Goal: Task Accomplishment & Management: Manage account settings

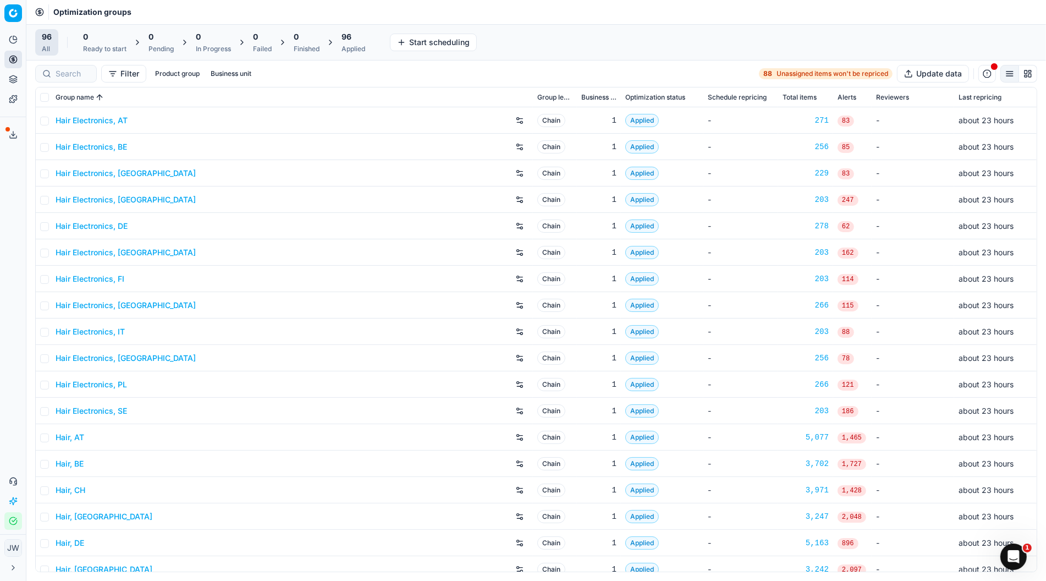
click at [10, 131] on icon at bounding box center [13, 134] width 9 height 9
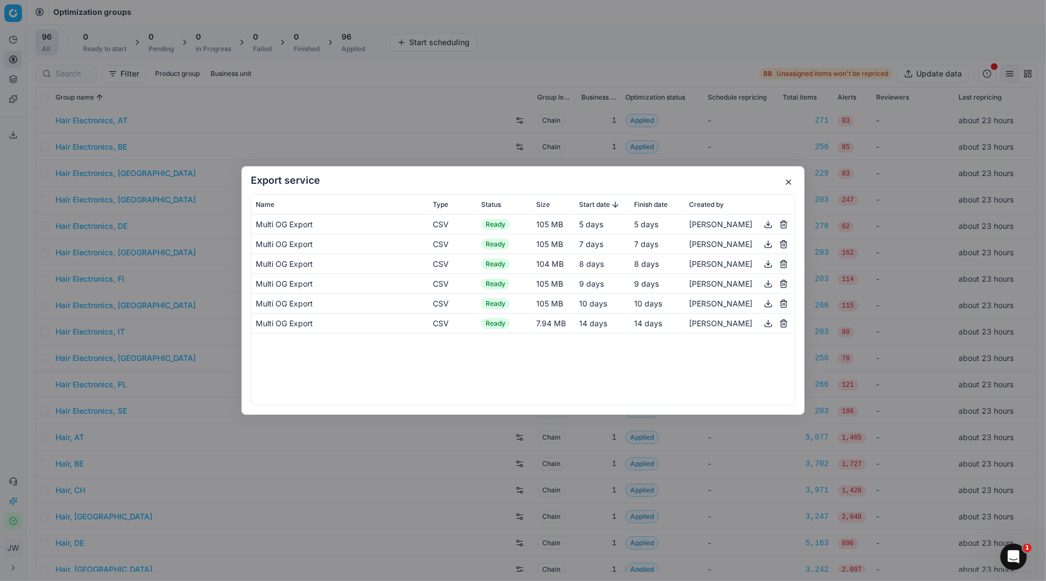
click at [787, 181] on button "button" at bounding box center [788, 181] width 13 height 13
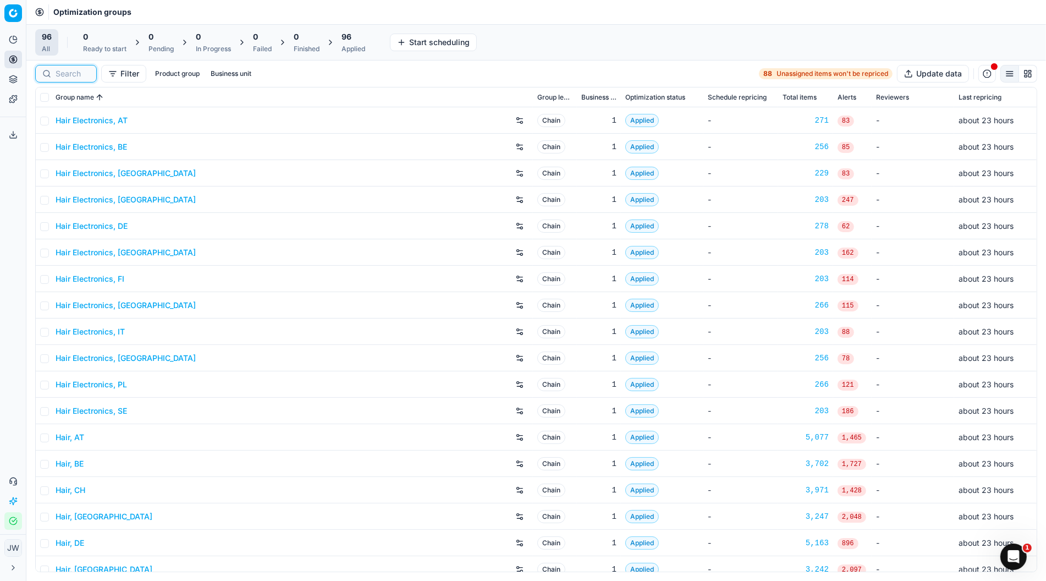
click at [64, 77] on input at bounding box center [73, 73] width 34 height 11
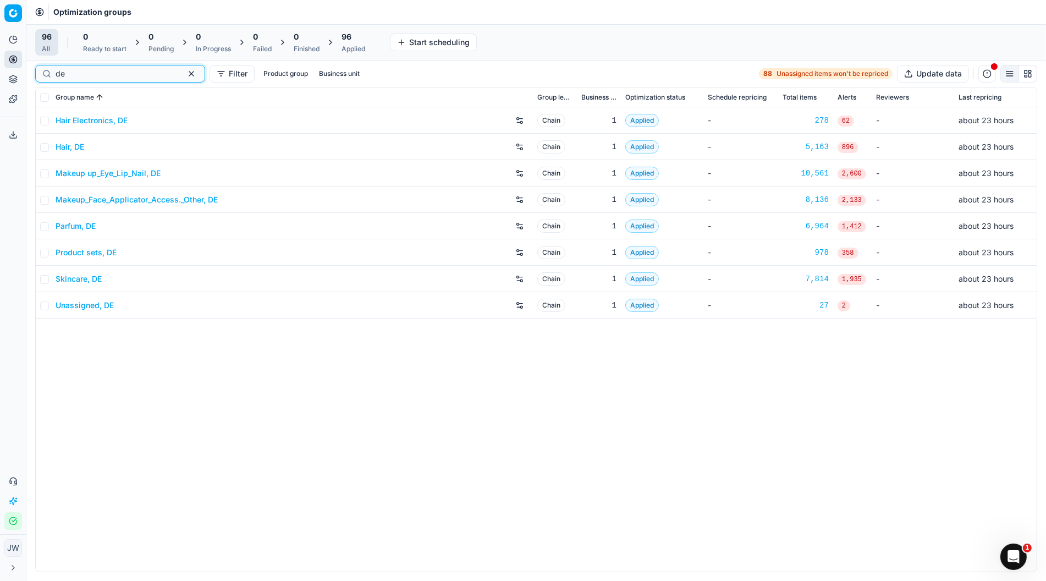
type input "de"
click at [10, 80] on icon at bounding box center [13, 79] width 9 height 9
click at [57, 100] on link "Assortment" at bounding box center [106, 99] width 128 height 15
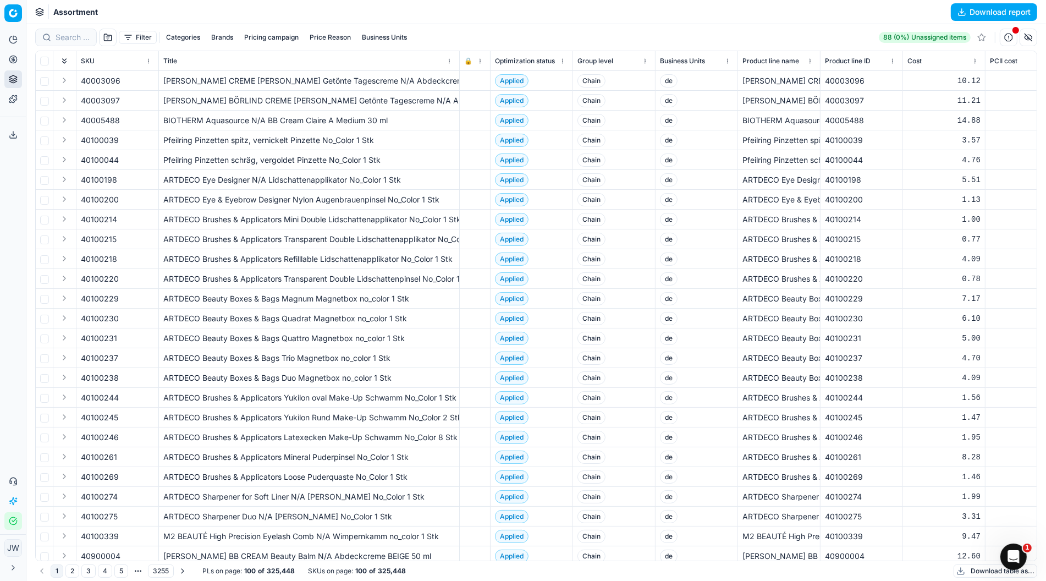
click at [372, 37] on button "Business Units" at bounding box center [384, 37] width 54 height 13
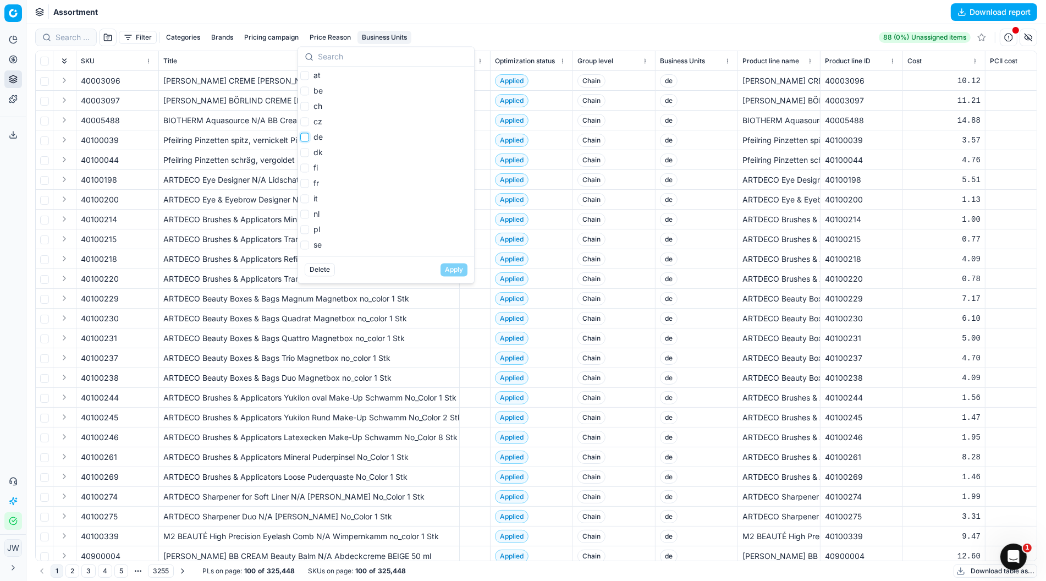
click at [305, 139] on input "de" at bounding box center [304, 136] width 9 height 9
checkbox input "true"
click at [448, 270] on button "Apply" at bounding box center [453, 269] width 27 height 13
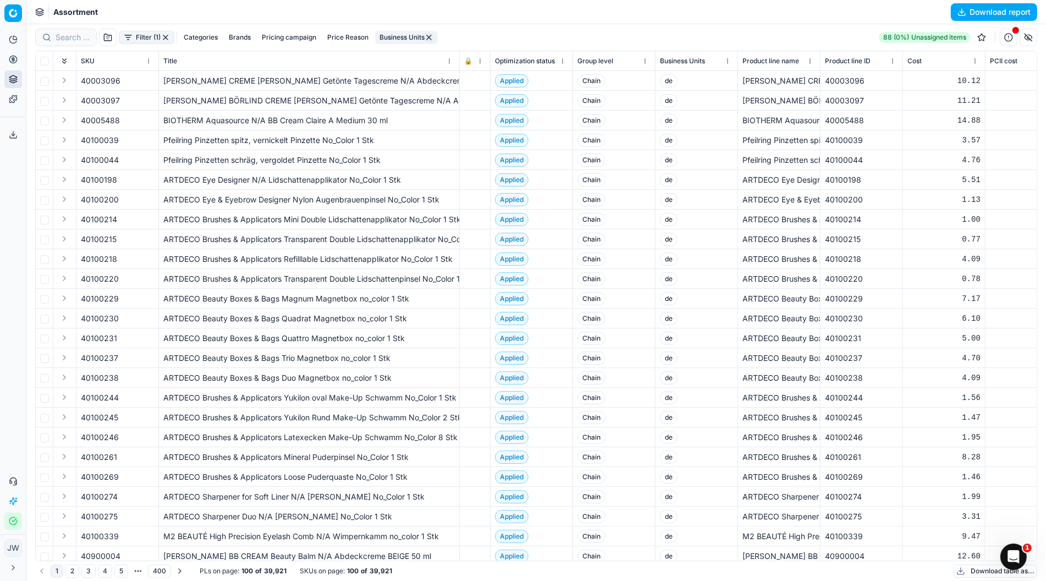
click at [340, 37] on button "Price Reason" at bounding box center [348, 37] width 50 height 13
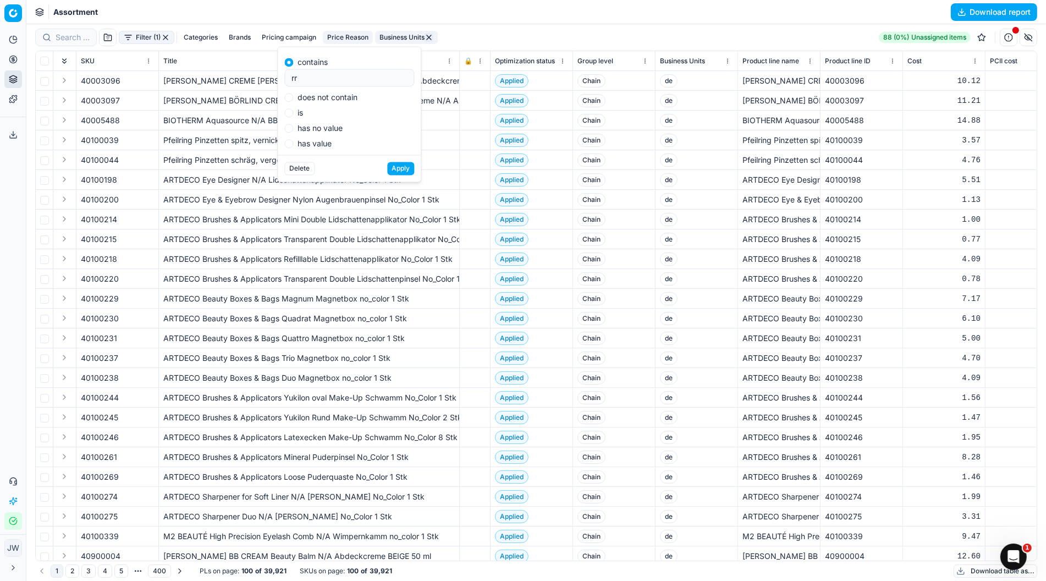
type input "r"
click at [291, 111] on input "is" at bounding box center [288, 112] width 9 height 9
radio input "true"
type input "rrp"
click at [402, 170] on button "Apply" at bounding box center [400, 168] width 27 height 13
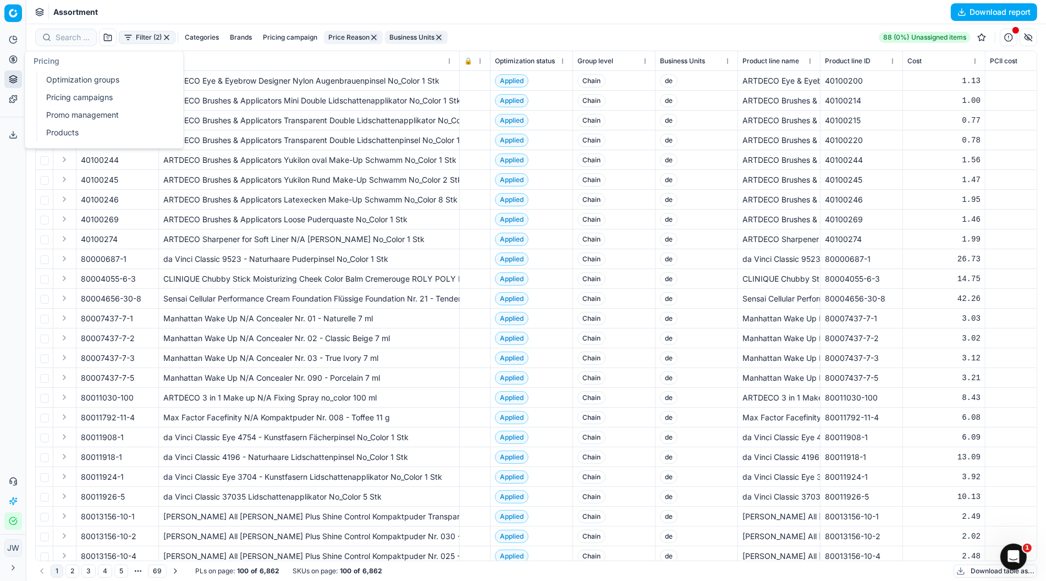
click at [15, 55] on icon at bounding box center [13, 59] width 9 height 9
click at [74, 78] on link "Optimization groups" at bounding box center [106, 79] width 128 height 15
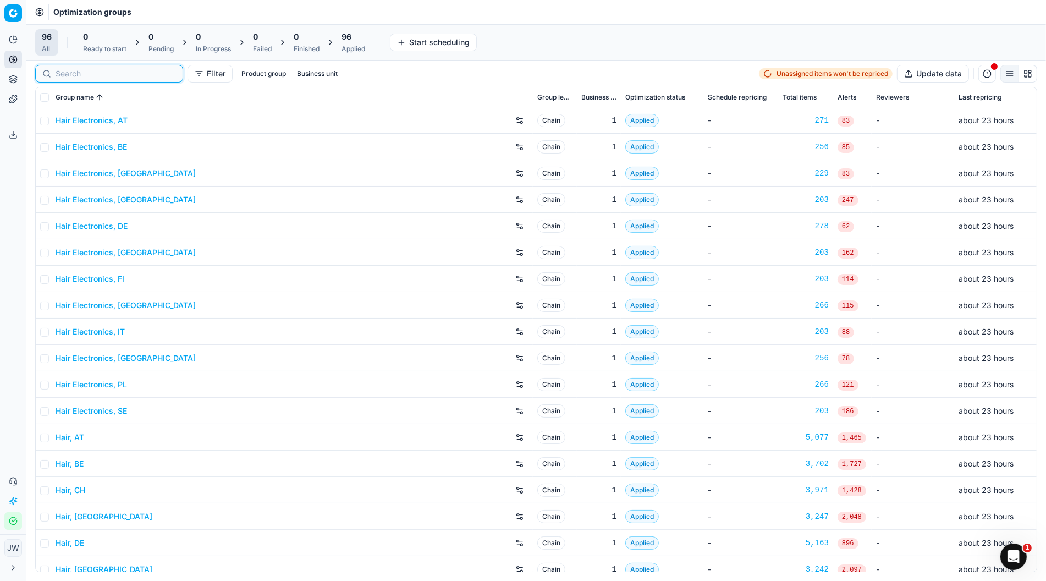
click at [79, 74] on input at bounding box center [116, 73] width 120 height 11
click at [350, 40] on span "96" at bounding box center [346, 36] width 10 height 11
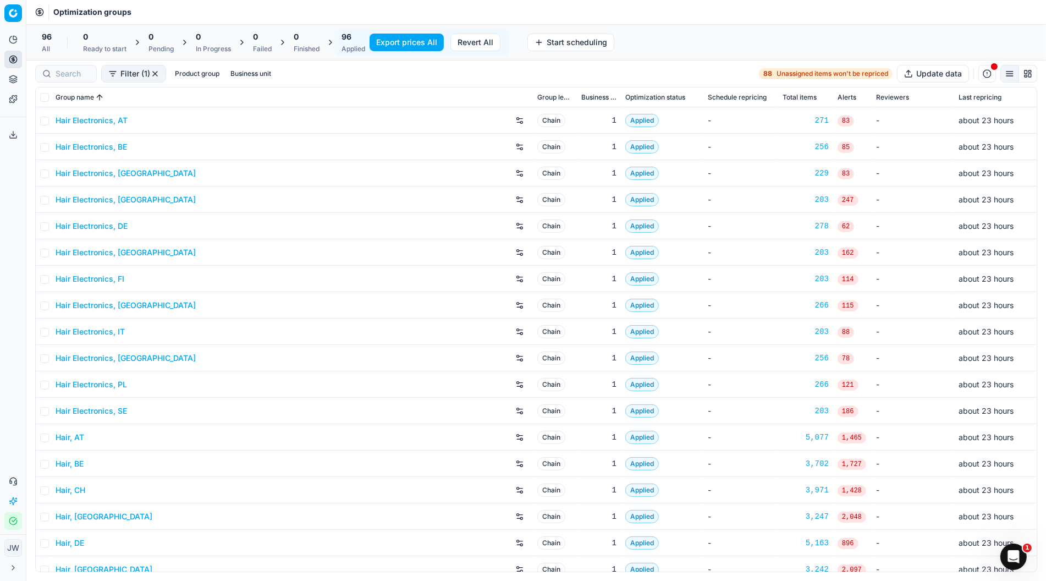
click at [473, 41] on button "Revert All" at bounding box center [475, 43] width 50 height 18
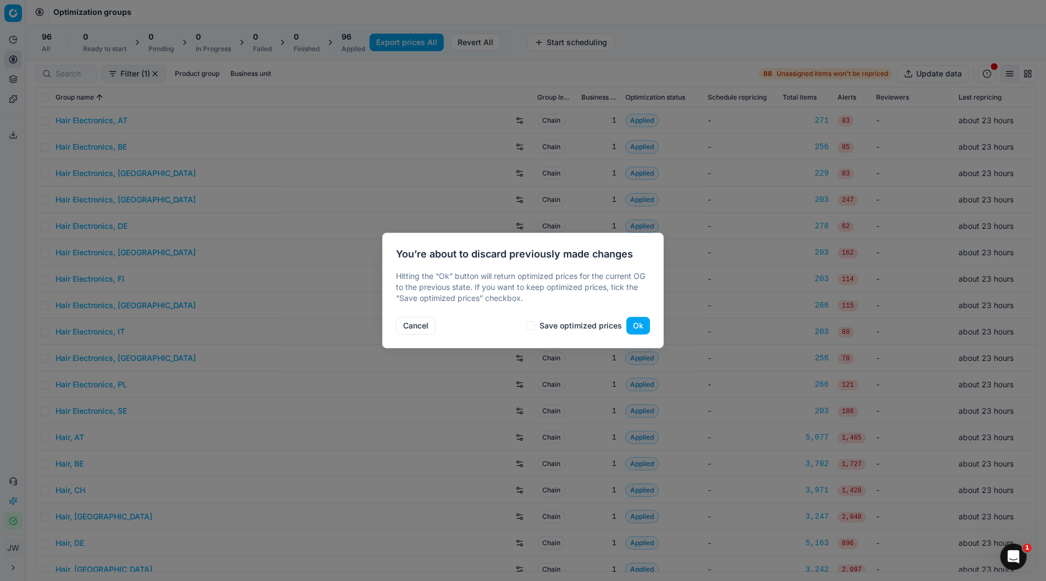
click at [631, 318] on button "Ok" at bounding box center [638, 326] width 24 height 18
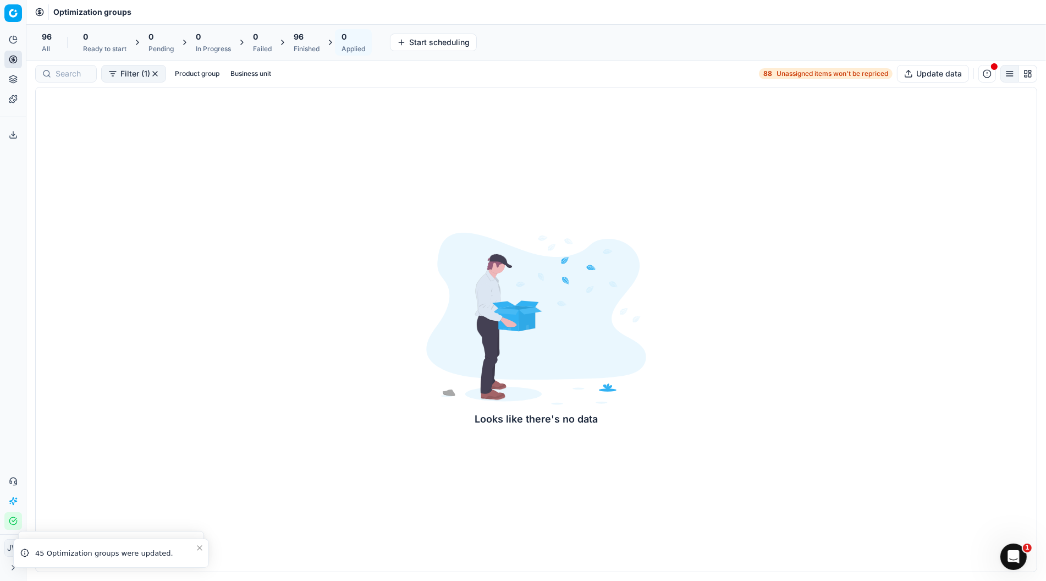
click at [303, 50] on div "Finished" at bounding box center [307, 49] width 26 height 9
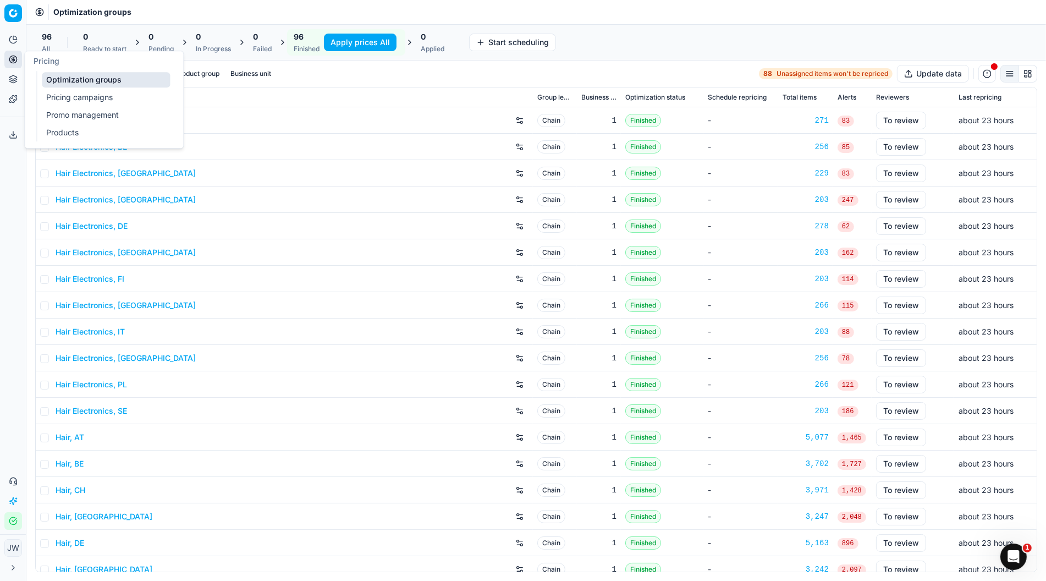
click at [64, 101] on link "Pricing campaigns" at bounding box center [106, 97] width 128 height 15
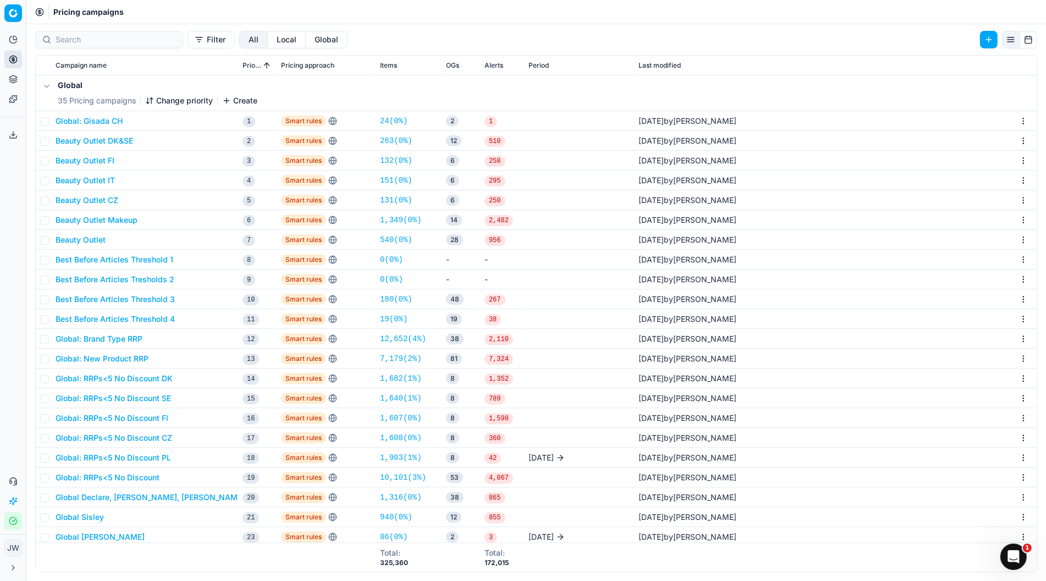
click at [306, 41] on button "Global" at bounding box center [327, 40] width 42 height 18
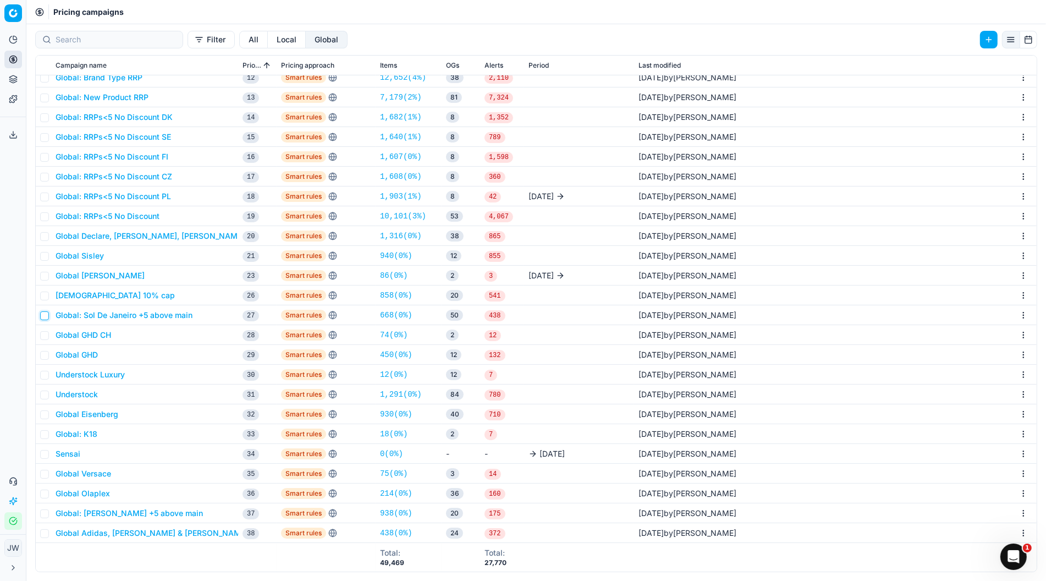
click at [42, 314] on input "checkbox" at bounding box center [44, 315] width 9 height 9
checkbox input "false"
click at [95, 315] on button "Global: Sol De Janeiro +5 above main" at bounding box center [124, 315] width 137 height 11
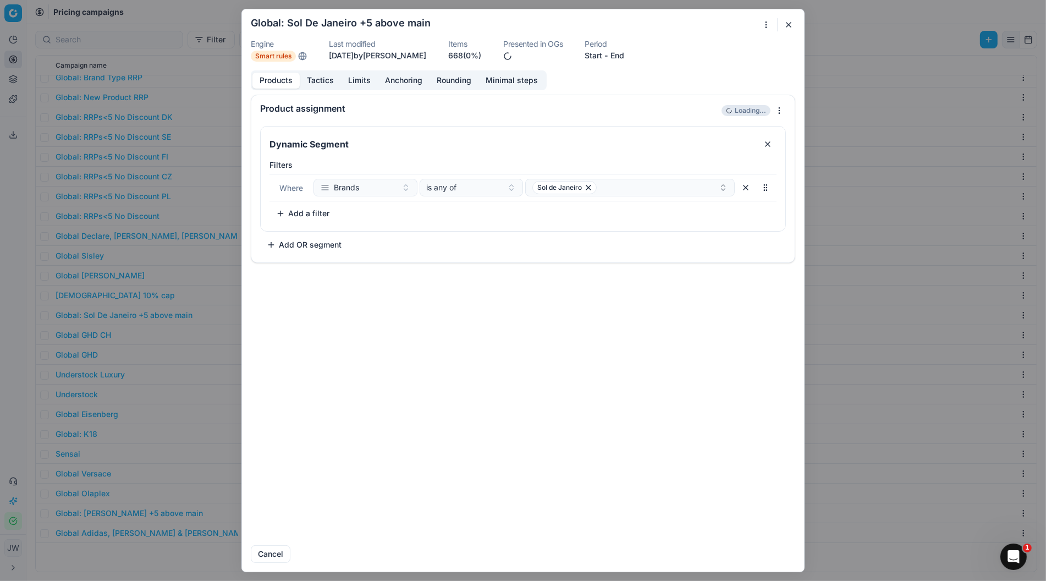
click at [624, 57] on button "End" at bounding box center [617, 55] width 14 height 11
click at [709, 60] on dl "Engine Smart rules Last modified [DATE] by [PERSON_NAME] Items 668 (0%) Present…" at bounding box center [523, 50] width 544 height 21
click at [769, 29] on div "We are saving PC settings. Please wait, it should take a few minutes Global: So…" at bounding box center [523, 290] width 1046 height 581
click at [322, 91] on div "We are saving PC settings. Please wait, it should take a few minutes Global: So…" at bounding box center [523, 290] width 1046 height 581
click at [313, 82] on button "Tactics" at bounding box center [320, 81] width 41 height 16
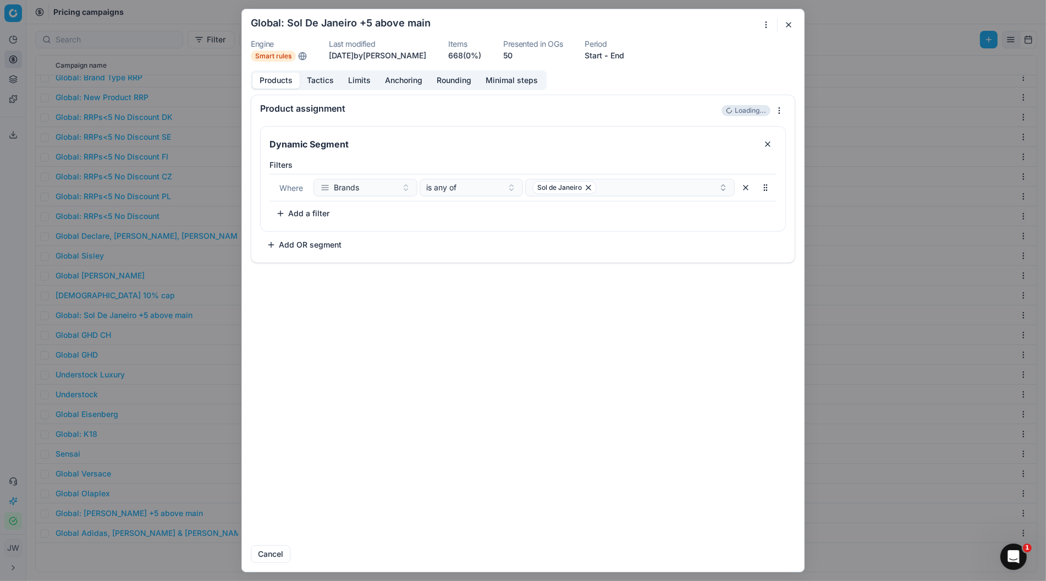
click at [285, 78] on button "Products" at bounding box center [275, 81] width 47 height 16
click at [765, 26] on div "We are saving PC settings. Please wait, it should take a few minutes Global: So…" at bounding box center [523, 290] width 1046 height 581
click at [731, 136] on div "Delete" at bounding box center [728, 133] width 85 height 18
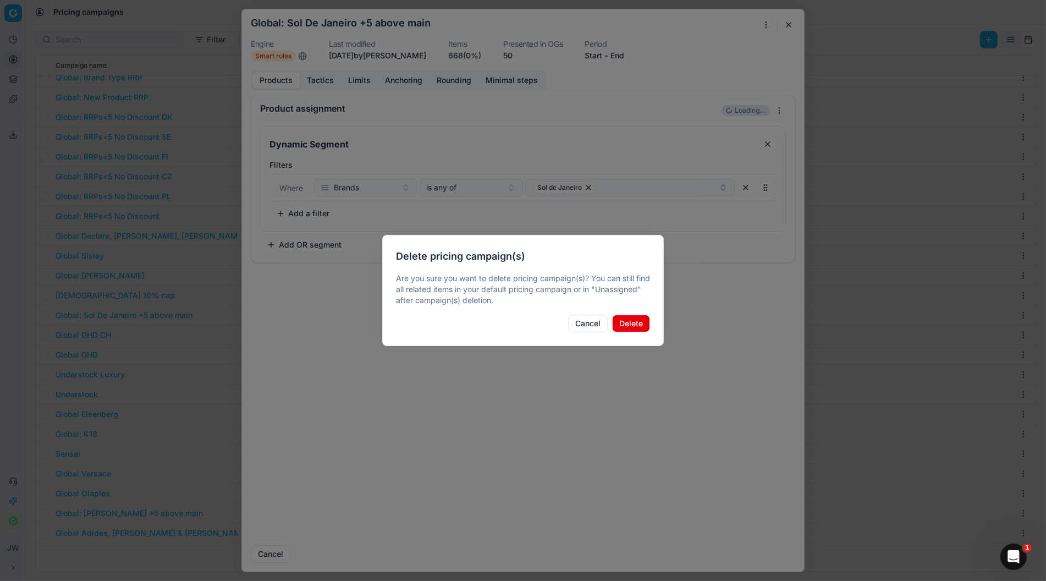
click at [640, 329] on button "Delete" at bounding box center [631, 323] width 38 height 18
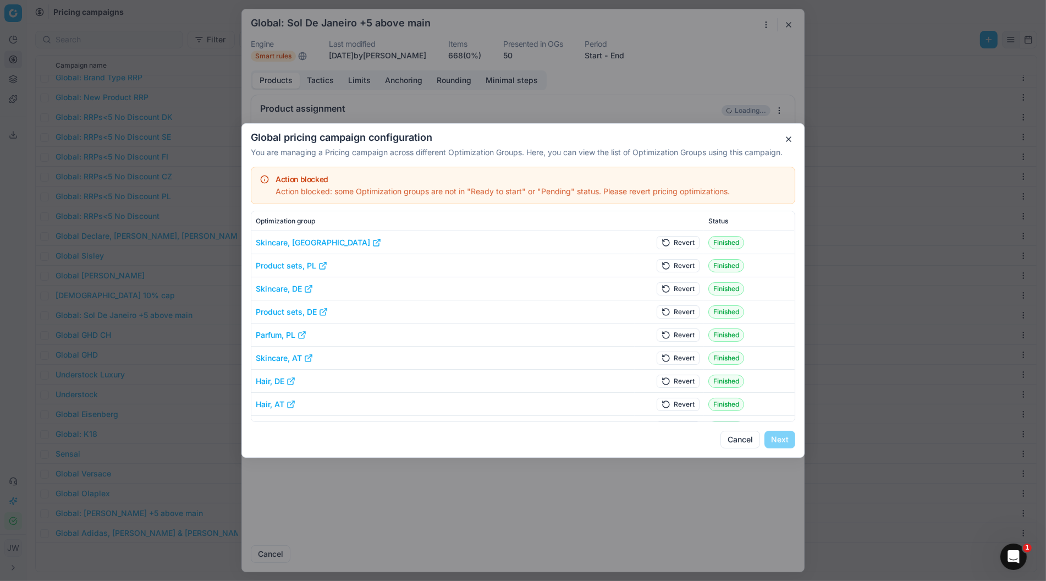
click at [682, 245] on button "Revert" at bounding box center [677, 242] width 43 height 13
click at [682, 266] on button "Revert" at bounding box center [677, 265] width 43 height 13
click at [682, 289] on button "Revert" at bounding box center [677, 288] width 43 height 13
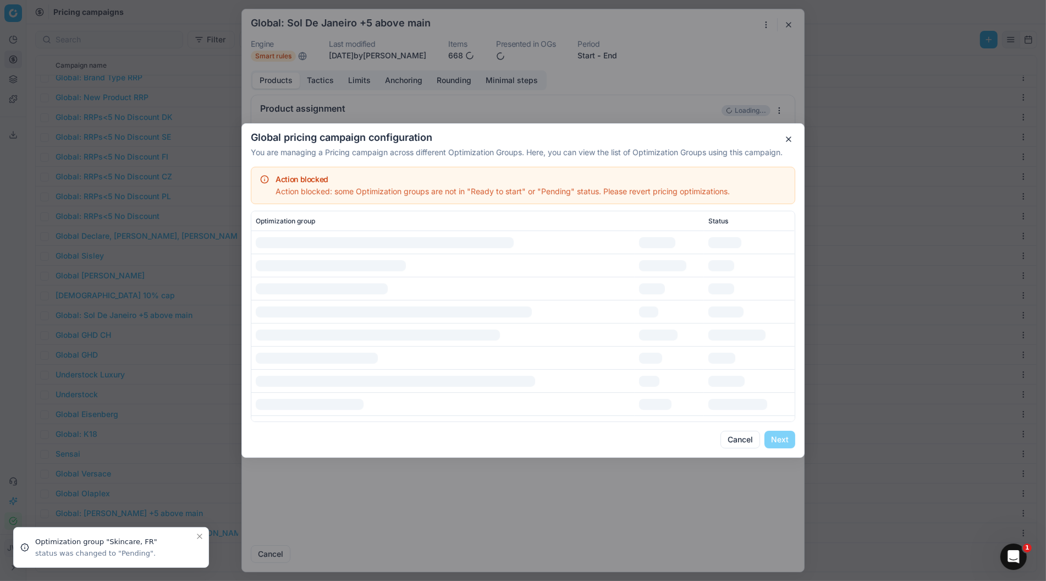
click at [682, 308] on td at bounding box center [669, 311] width 70 height 23
click at [682, 312] on td at bounding box center [669, 311] width 70 height 23
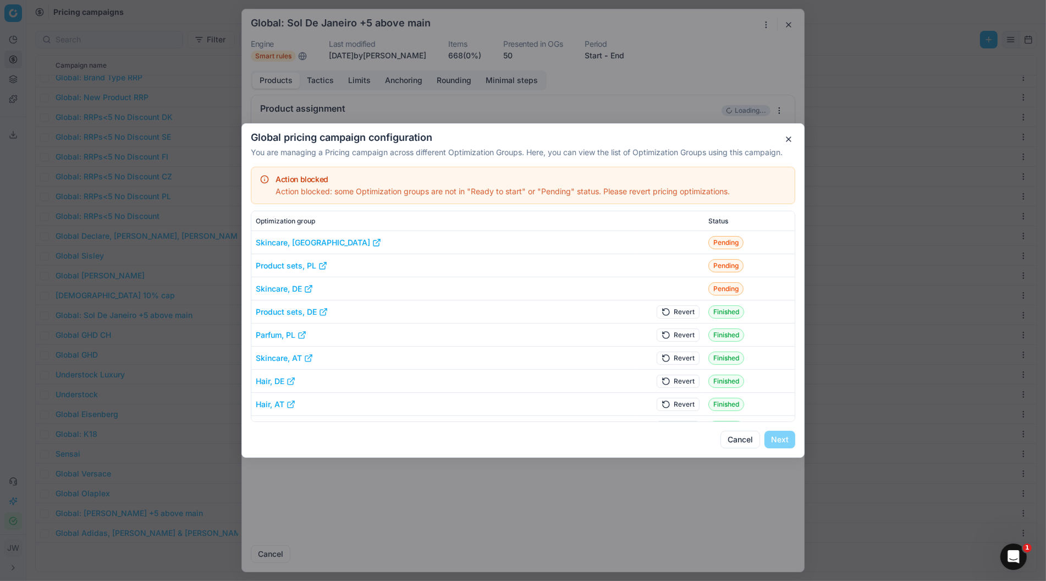
click at [678, 312] on button "Revert" at bounding box center [677, 311] width 43 height 13
click at [678, 331] on button "Revert" at bounding box center [677, 334] width 43 height 13
click at [678, 355] on button "Revert" at bounding box center [677, 357] width 43 height 13
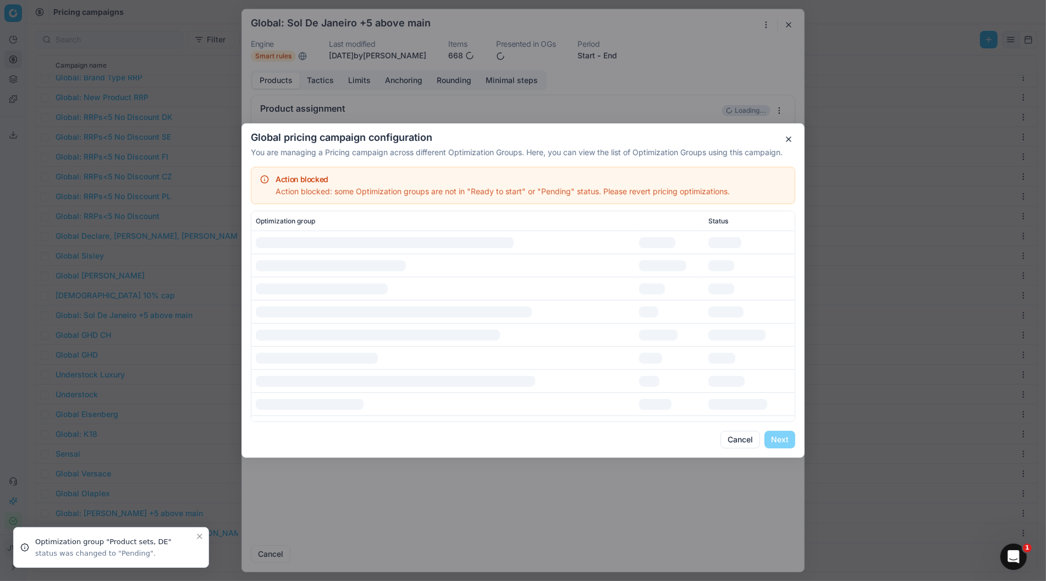
click at [678, 378] on td at bounding box center [669, 380] width 70 height 23
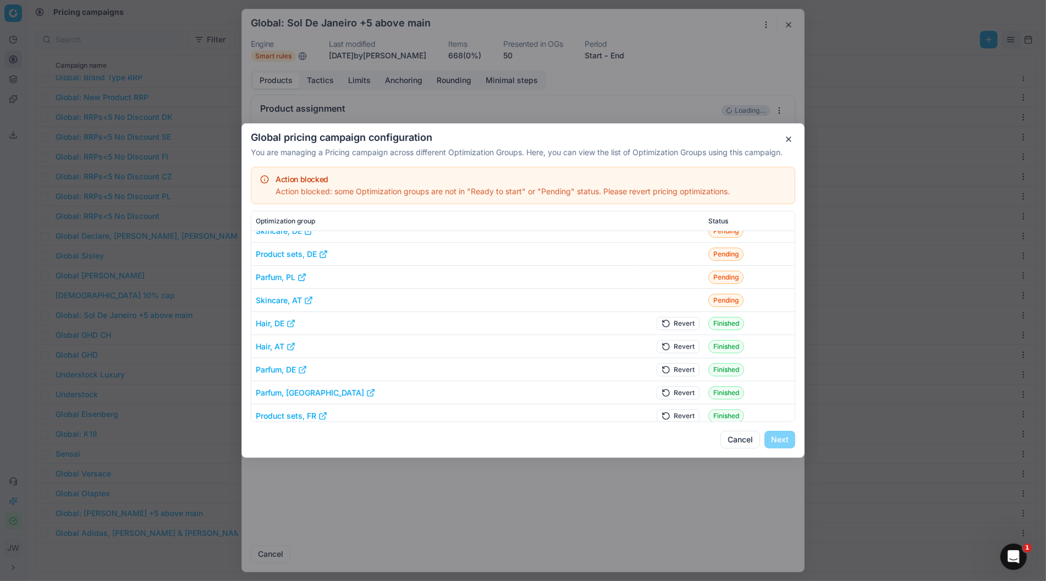
scroll to position [47, 0]
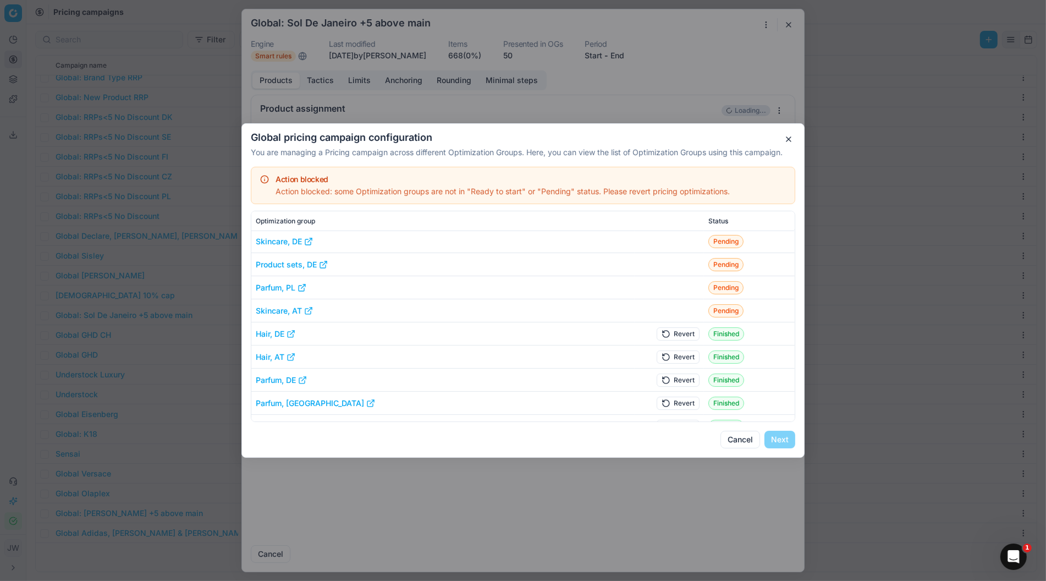
click at [677, 330] on button "Revert" at bounding box center [677, 333] width 43 height 13
click at [677, 353] on button "Revert" at bounding box center [677, 356] width 43 height 13
click at [677, 379] on button "Revert" at bounding box center [677, 379] width 43 height 13
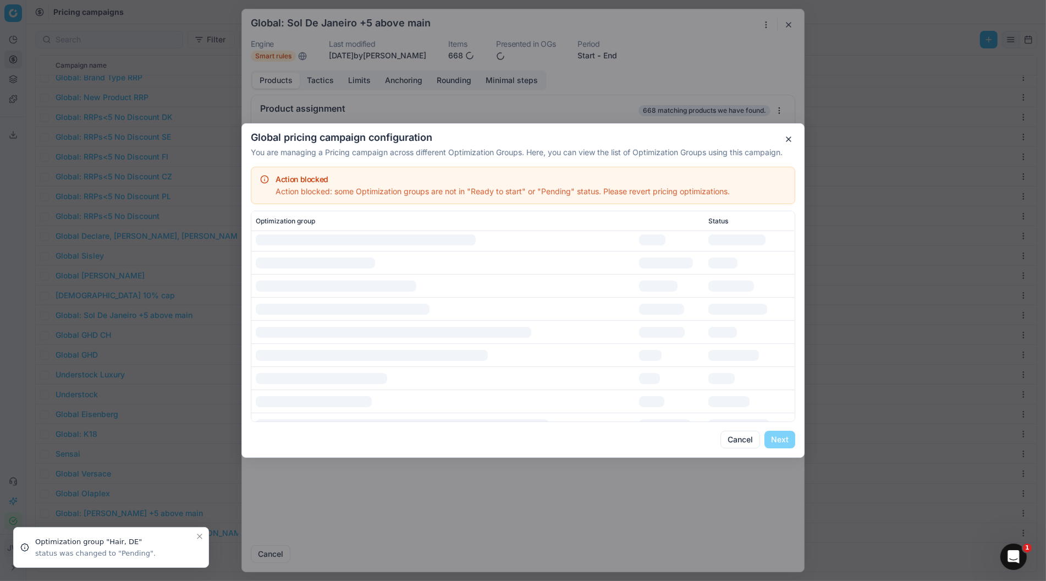
scroll to position [114, 0]
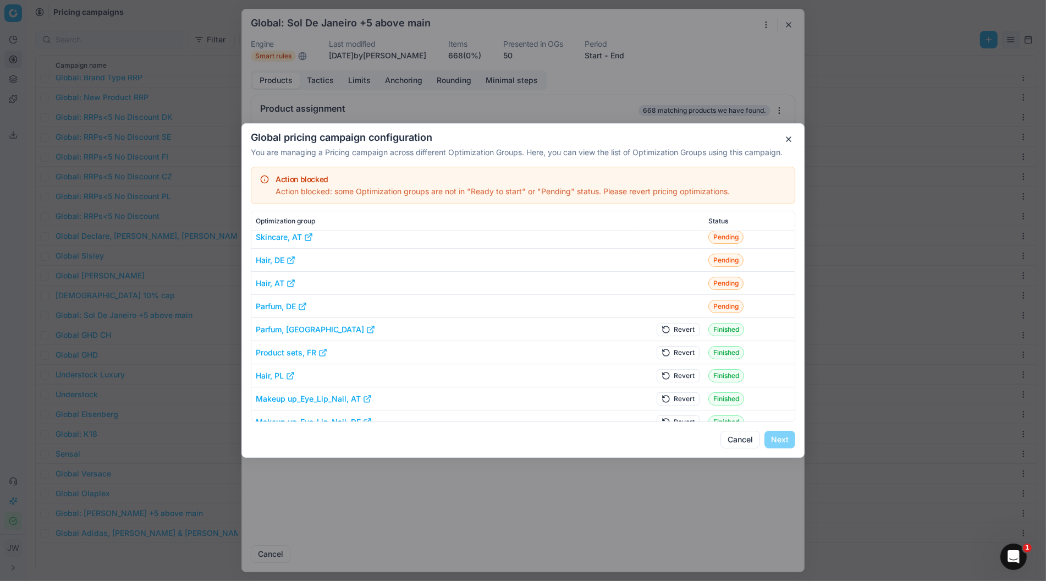
click at [677, 328] on button "Revert" at bounding box center [677, 329] width 43 height 13
click at [677, 351] on button "Revert" at bounding box center [677, 352] width 43 height 13
click at [677, 379] on button "Revert" at bounding box center [677, 375] width 43 height 13
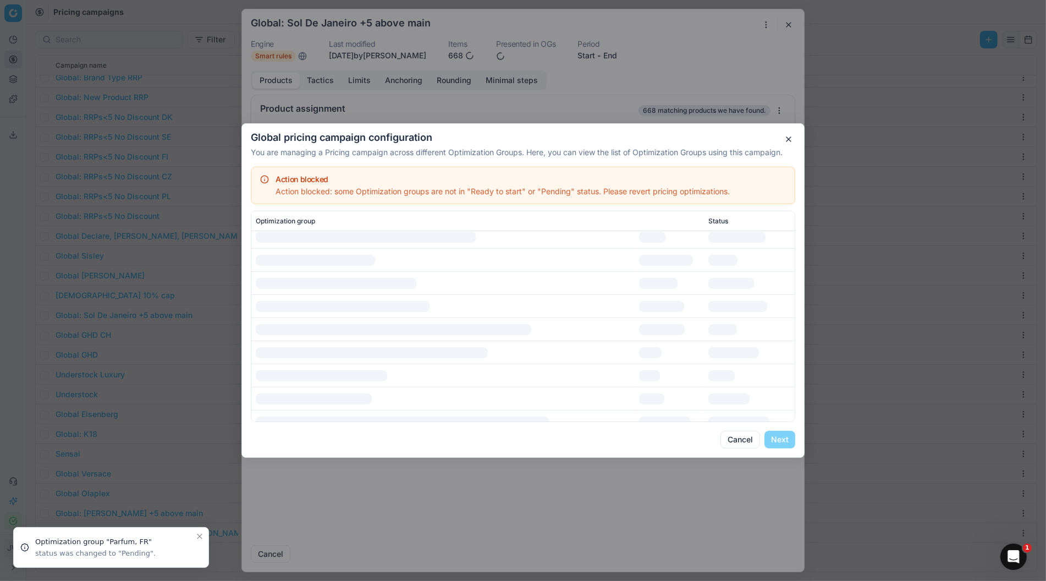
click at [677, 401] on td at bounding box center [669, 398] width 70 height 23
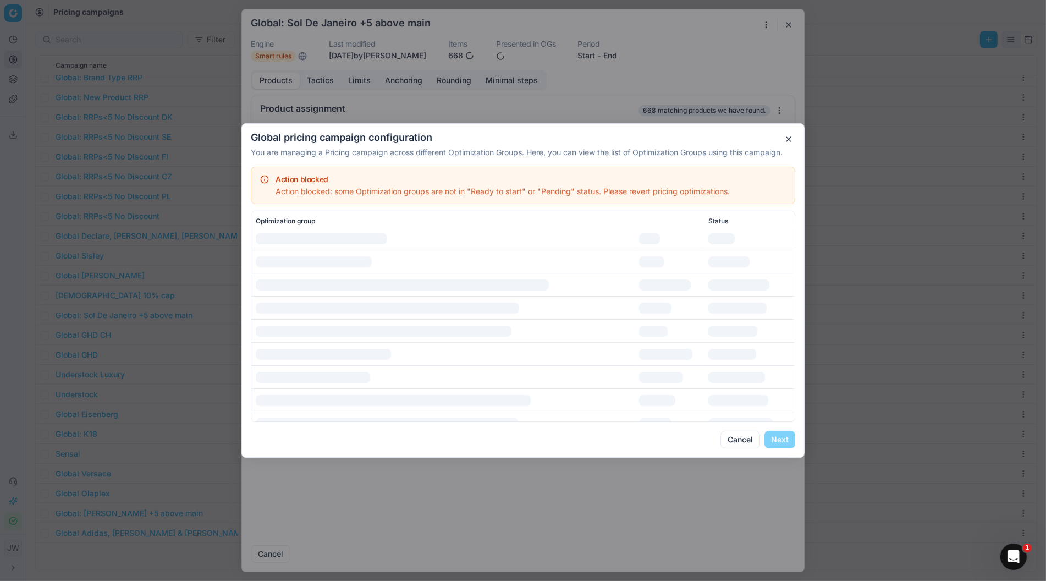
scroll to position [235, 0]
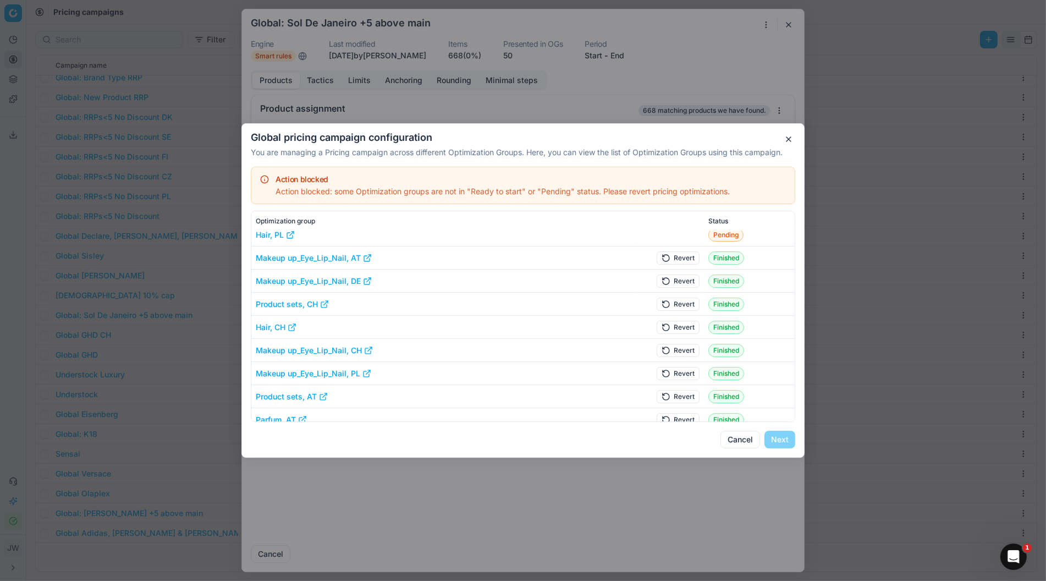
click at [786, 136] on button "button" at bounding box center [788, 138] width 13 height 13
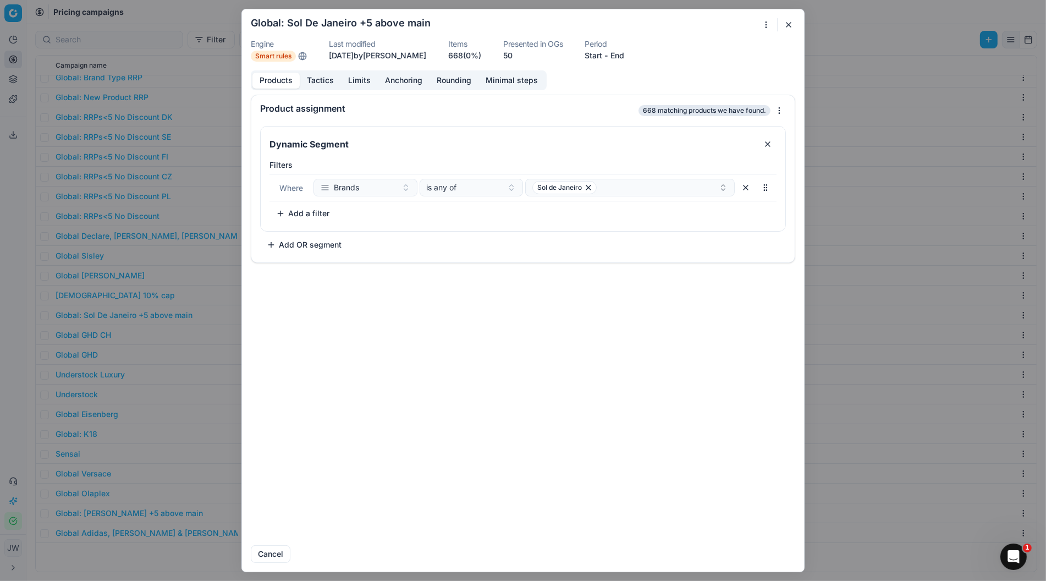
click at [789, 22] on button "button" at bounding box center [788, 24] width 13 height 13
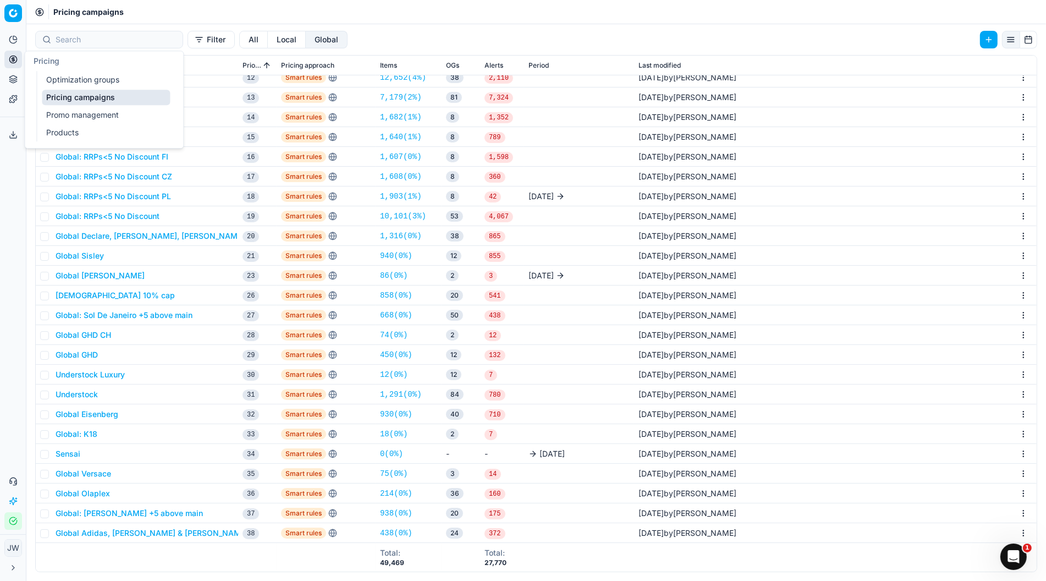
click at [10, 55] on icon at bounding box center [13, 59] width 9 height 9
click at [59, 79] on link "Optimization groups" at bounding box center [106, 79] width 128 height 15
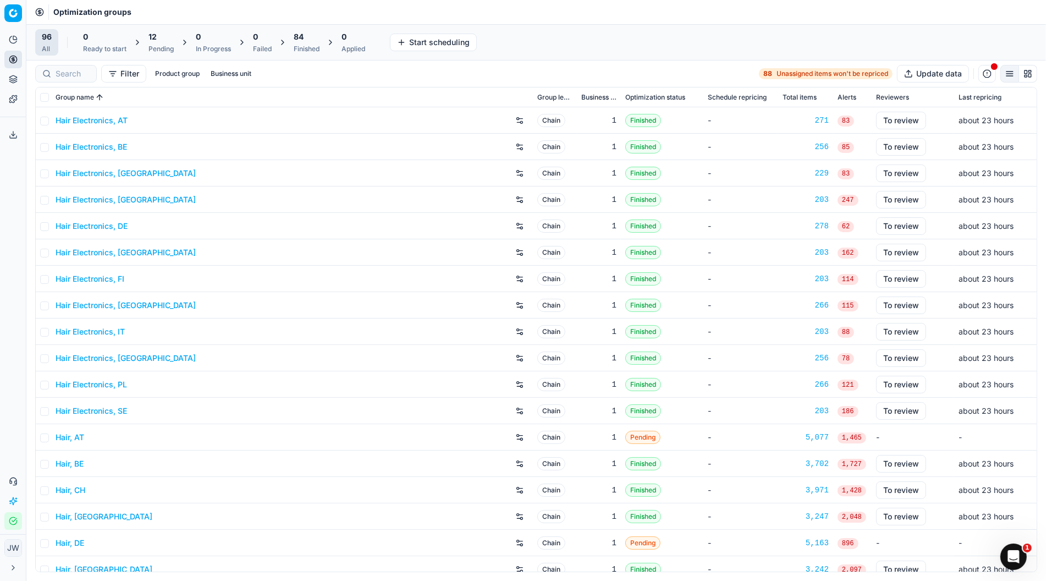
click at [304, 45] on div "Finished" at bounding box center [307, 49] width 26 height 9
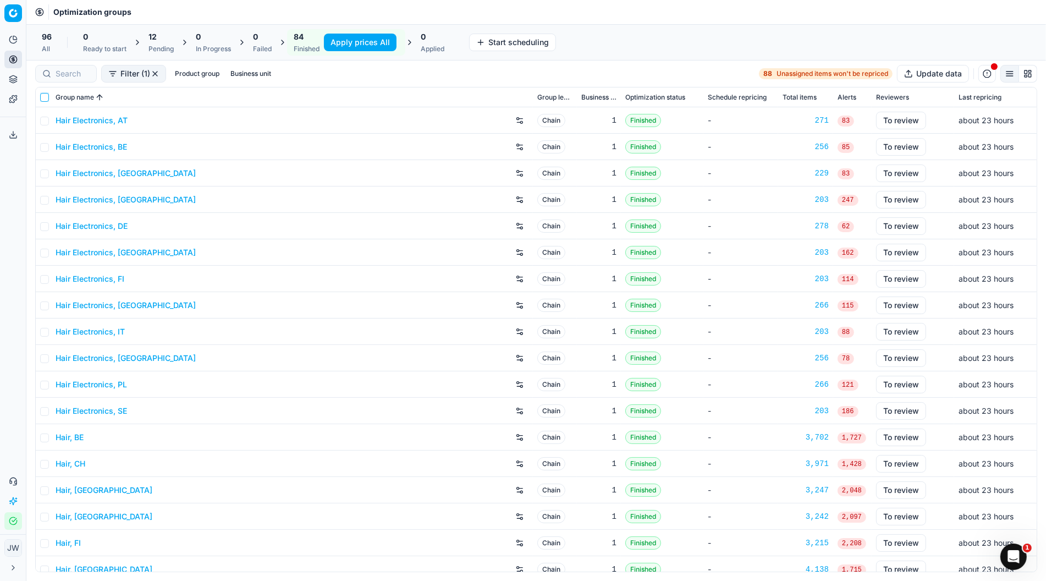
click at [45, 96] on input "checkbox" at bounding box center [44, 97] width 9 height 9
checkbox input "true"
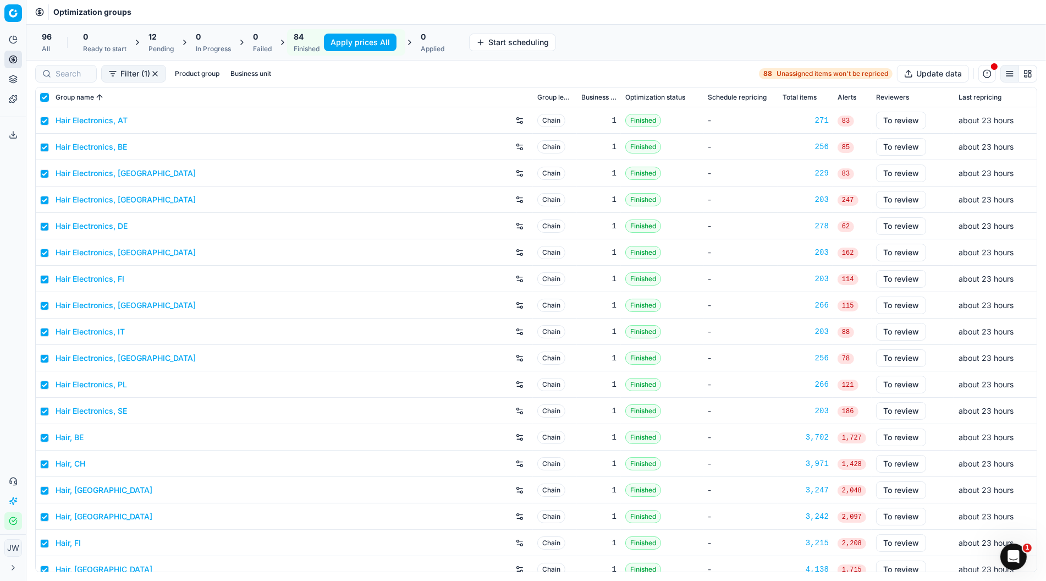
checkbox input "true"
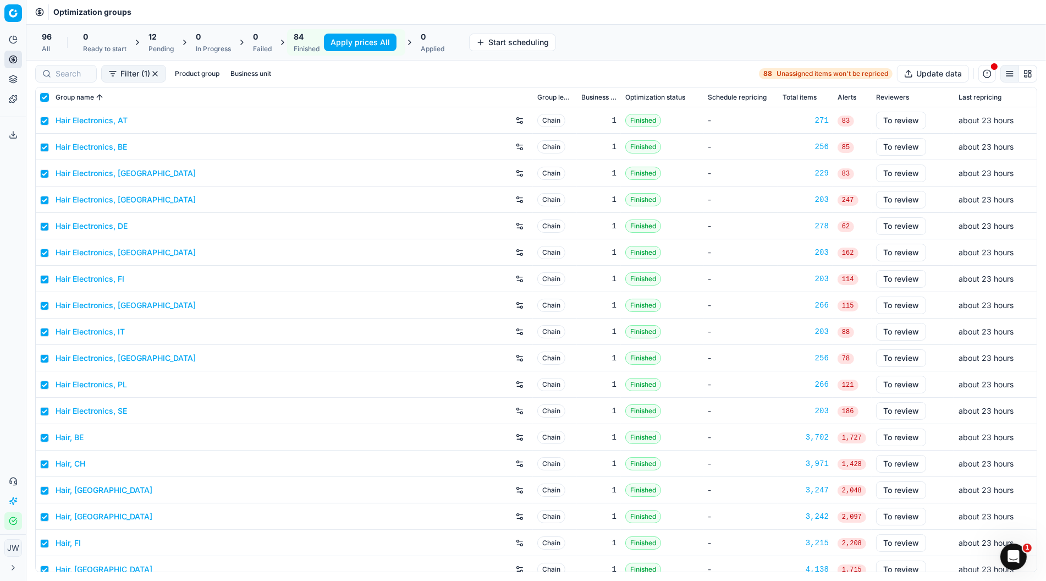
checkbox input "true"
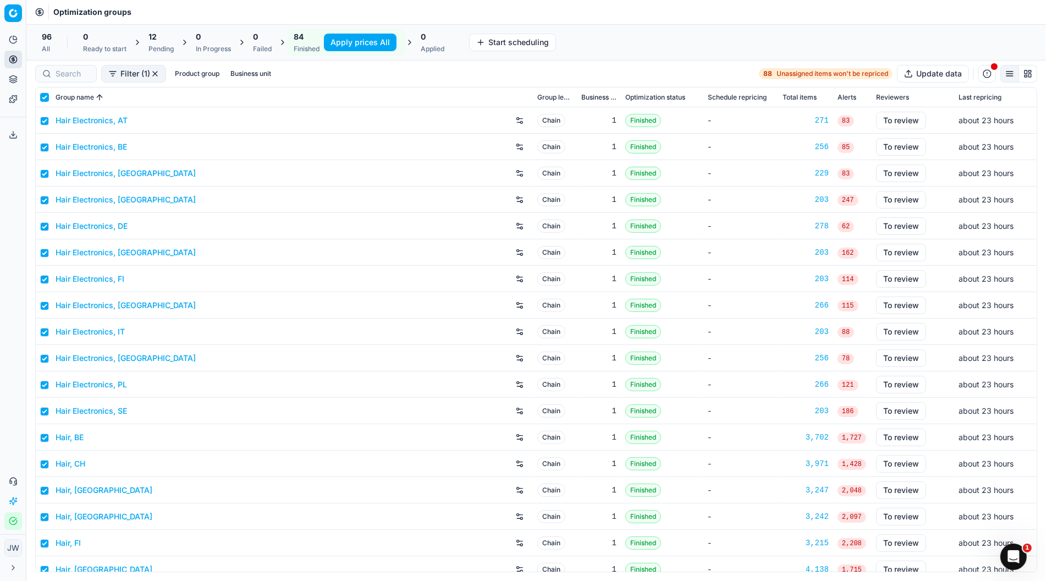
checkbox input "true"
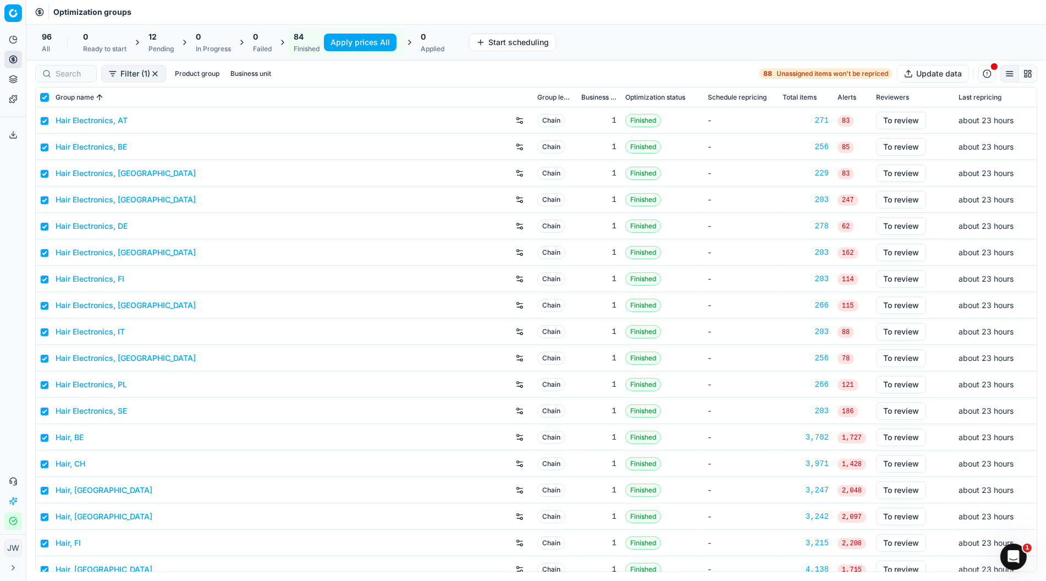
checkbox input "true"
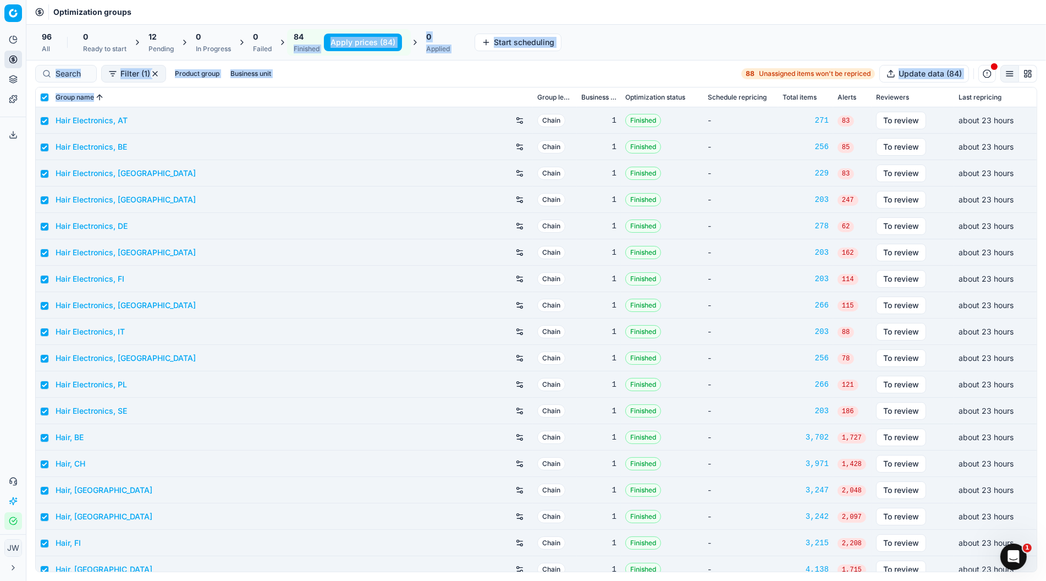
drag, startPoint x: 302, startPoint y: 44, endPoint x: 325, endPoint y: 92, distance: 53.6
click at [325, 92] on div "Command Palette Search for a command to run... Optimization groups 96 All 0 Rea…" at bounding box center [535, 290] width 1019 height 581
click at [334, 102] on div "Group name" at bounding box center [292, 97] width 473 height 11
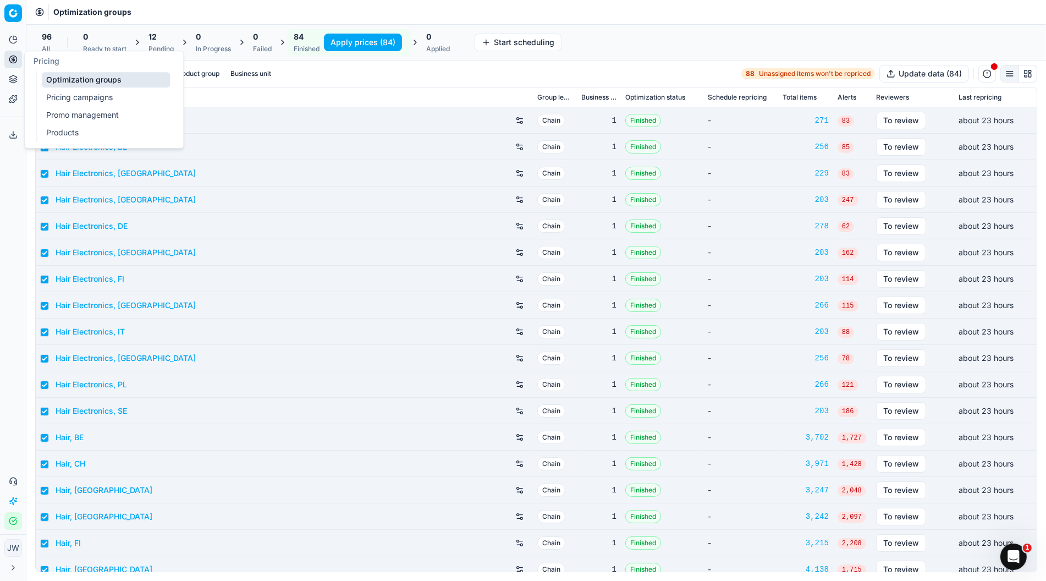
click at [75, 95] on link "Pricing campaigns" at bounding box center [106, 97] width 128 height 15
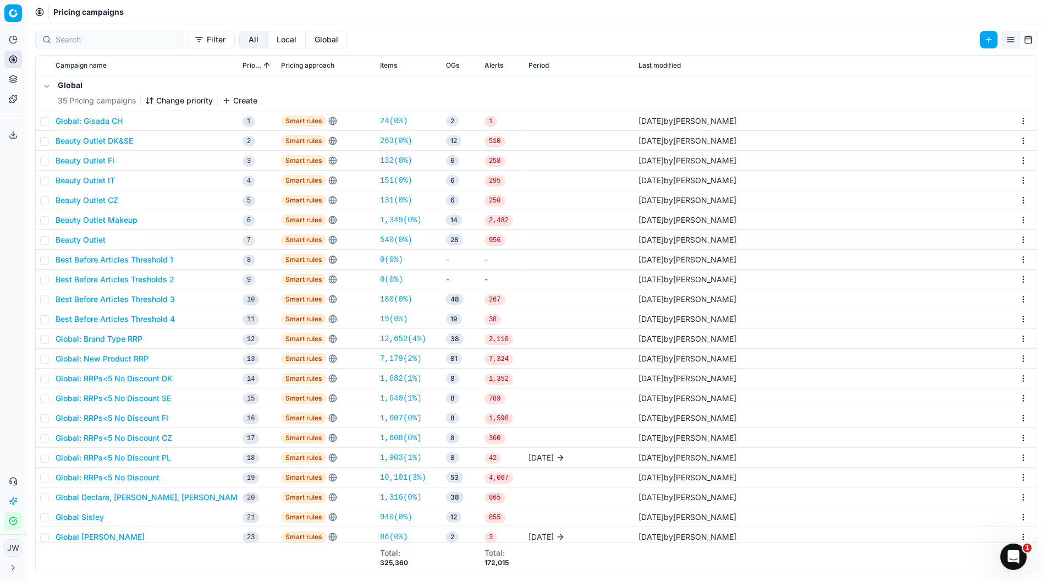
click at [320, 90] on div "Global 35 Pricing campaigns Change priority Create" at bounding box center [536, 92] width 992 height 35
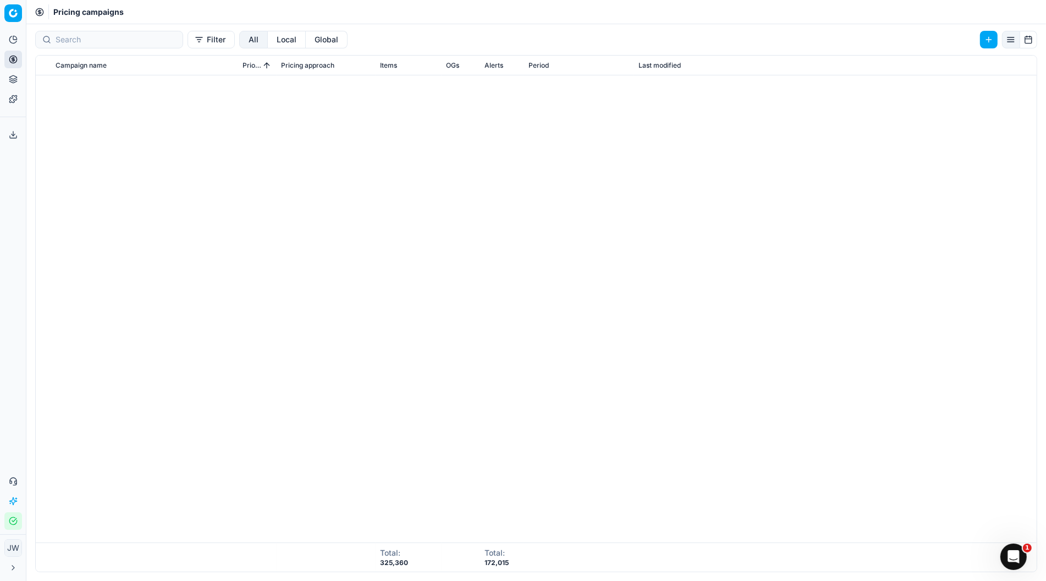
scroll to position [1102, 0]
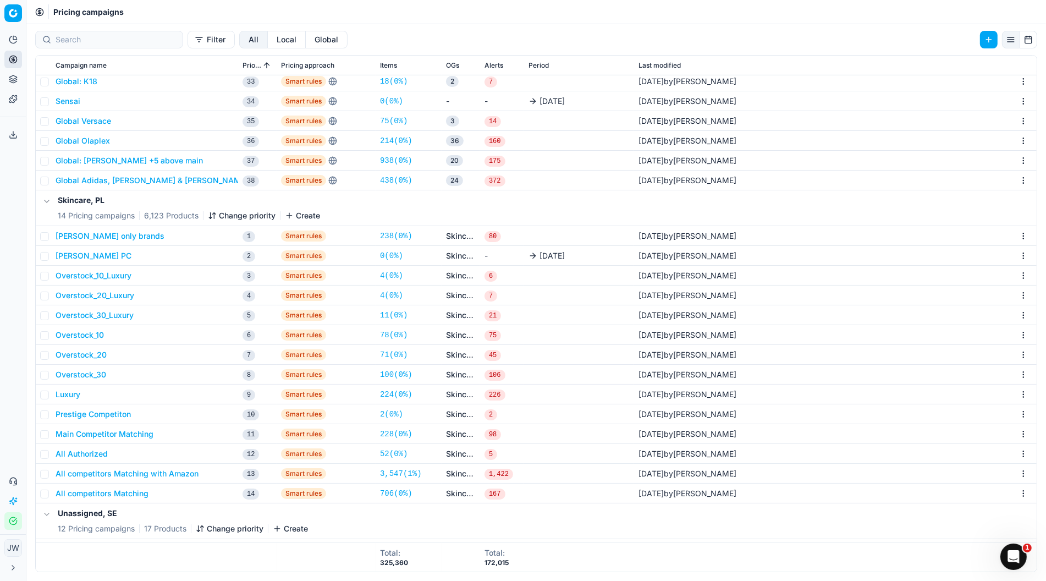
click at [306, 33] on button "Global" at bounding box center [327, 40] width 42 height 18
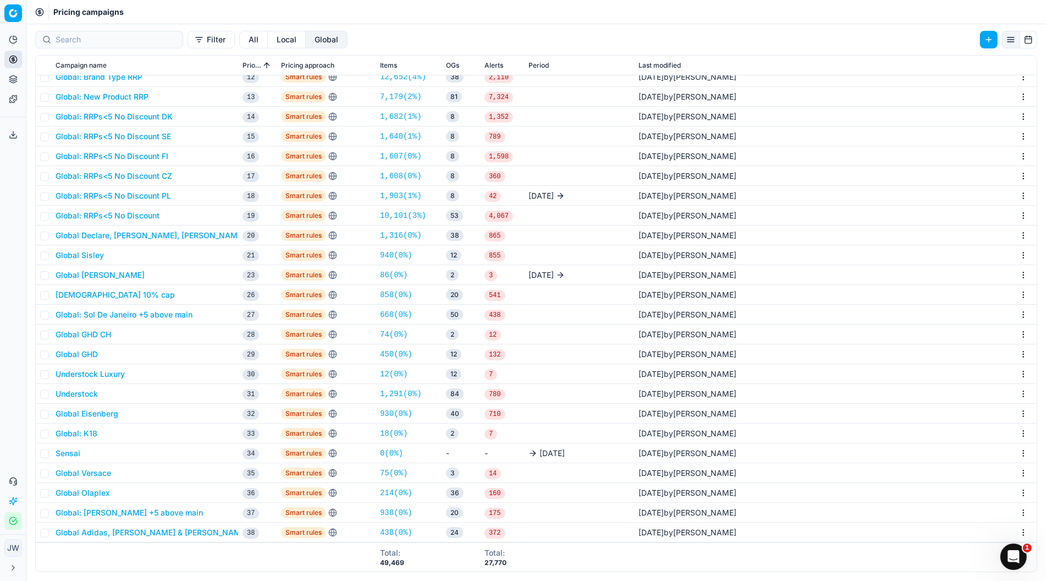
scroll to position [269, 0]
click at [80, 317] on button "Global: Sol De Janeiro +5 above main" at bounding box center [124, 315] width 137 height 11
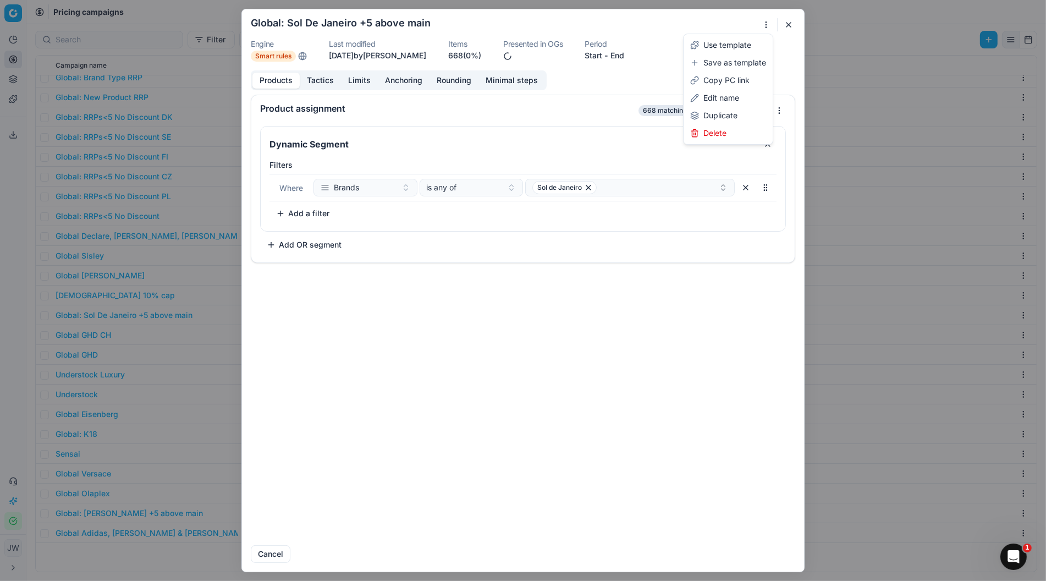
click at [761, 30] on div "We are saving PC settings. Please wait, it should take a few minutes Global: So…" at bounding box center [523, 290] width 1046 height 581
click at [722, 134] on div "Delete" at bounding box center [728, 133] width 85 height 18
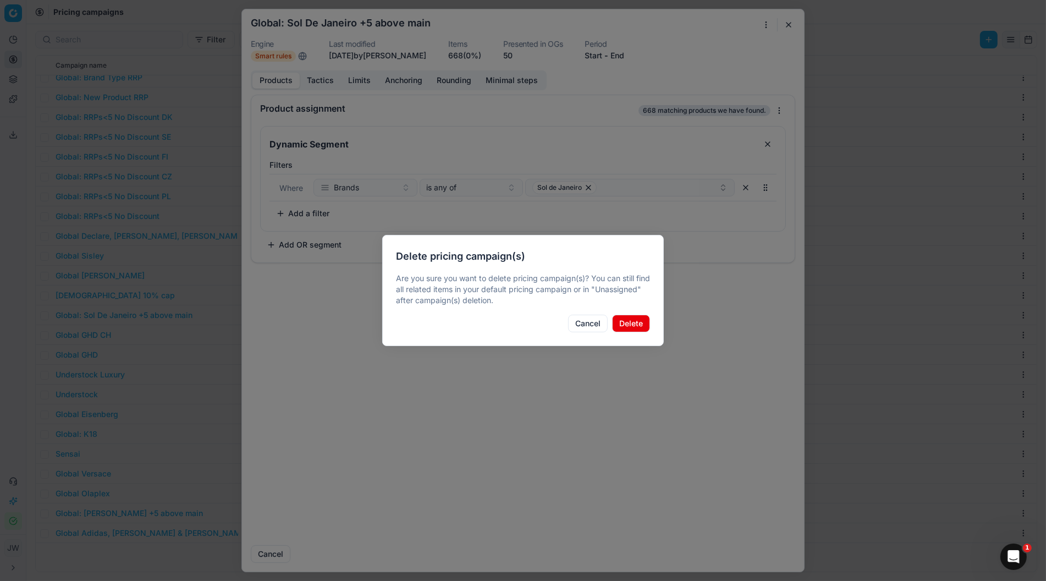
click at [642, 330] on button "Delete" at bounding box center [631, 323] width 38 height 18
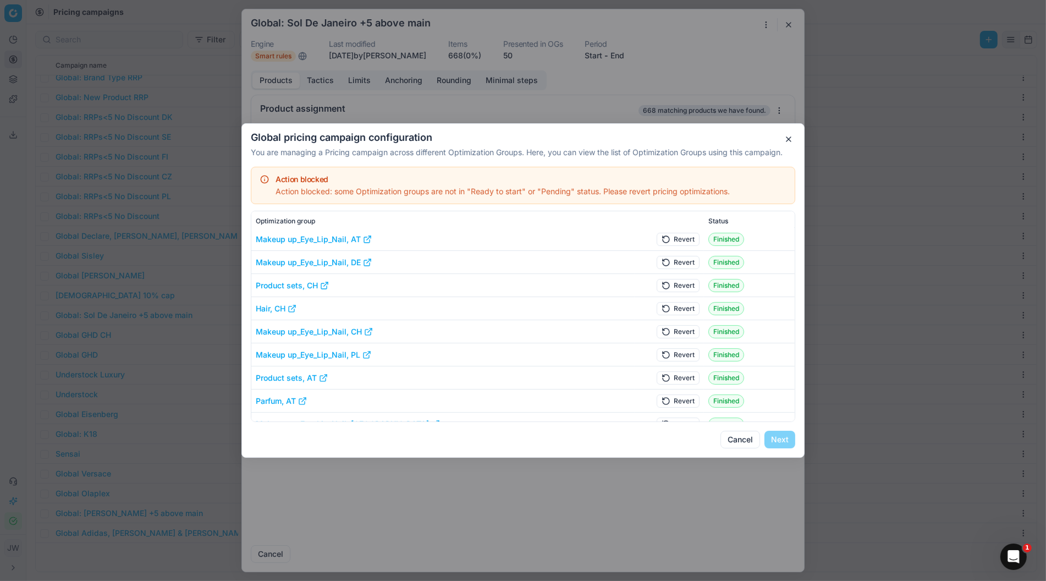
scroll to position [180, 0]
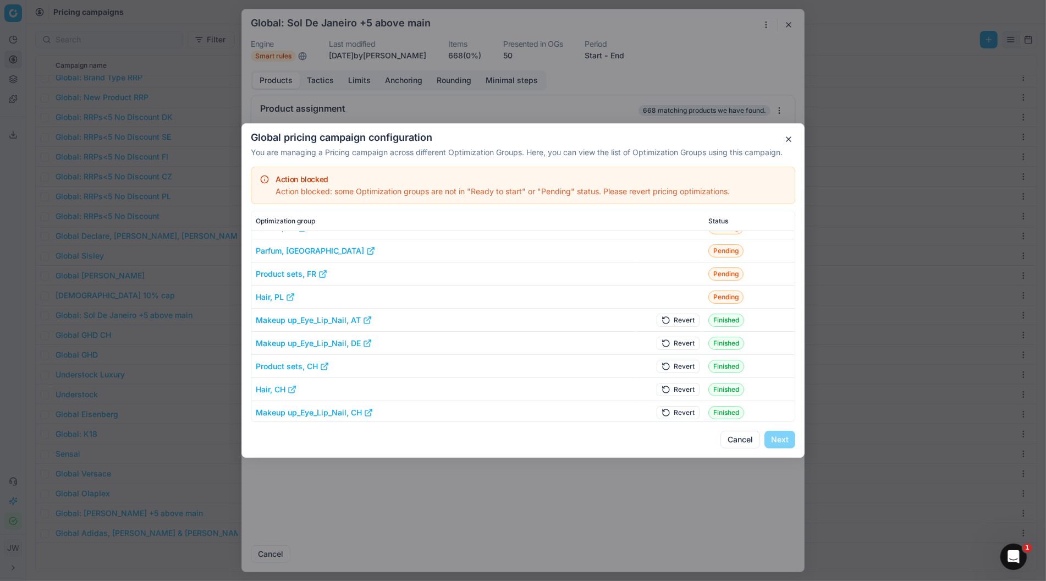
click at [681, 315] on button "Revert" at bounding box center [677, 319] width 43 height 13
click at [681, 332] on td "Revert" at bounding box center [669, 342] width 70 height 23
click at [681, 343] on button "Revert" at bounding box center [677, 342] width 43 height 13
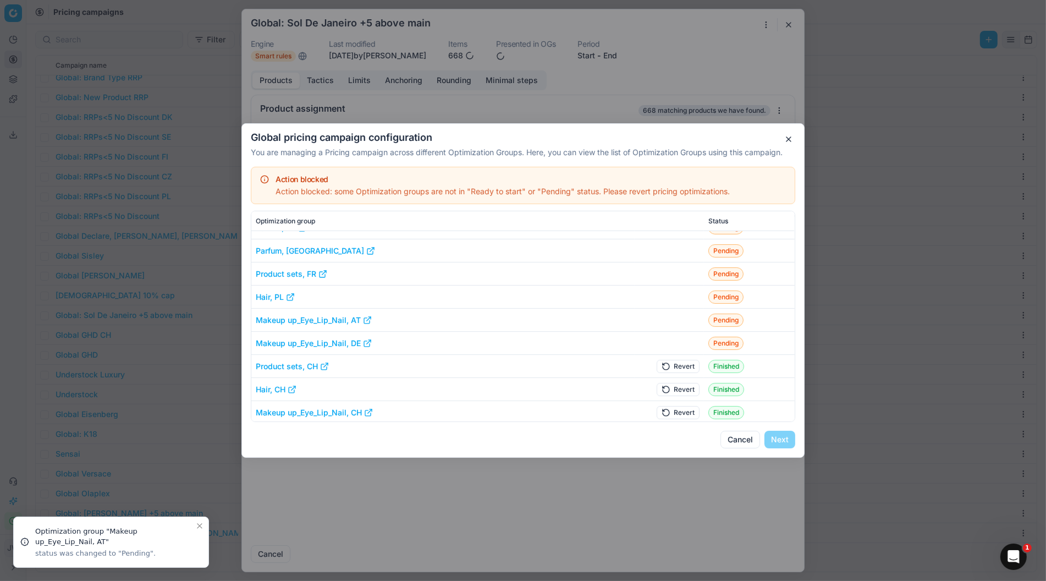
click at [739, 438] on button "Cancel" at bounding box center [740, 439] width 40 height 18
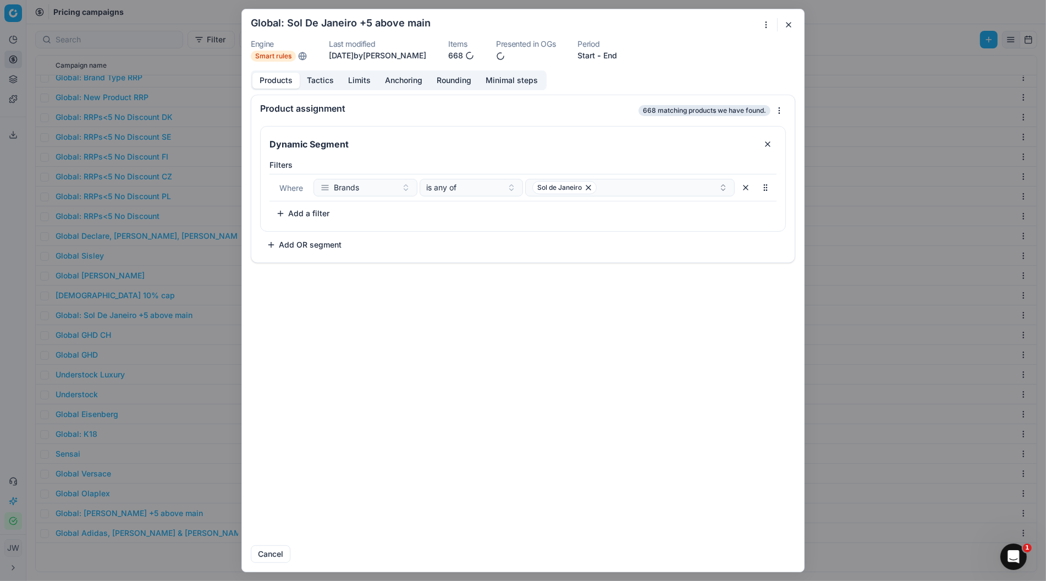
click at [793, 24] on button "button" at bounding box center [788, 24] width 13 height 13
